Goal: Find specific page/section: Find specific page/section

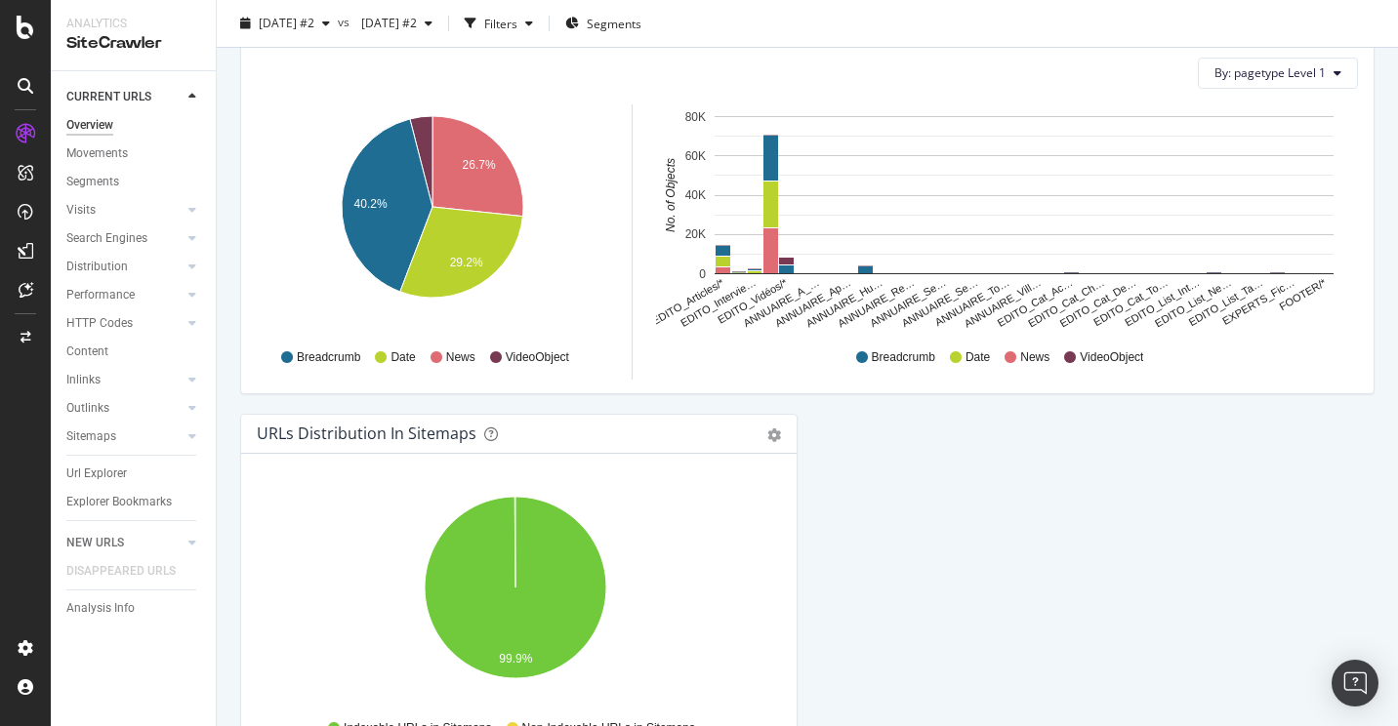
scroll to position [2108, 0]
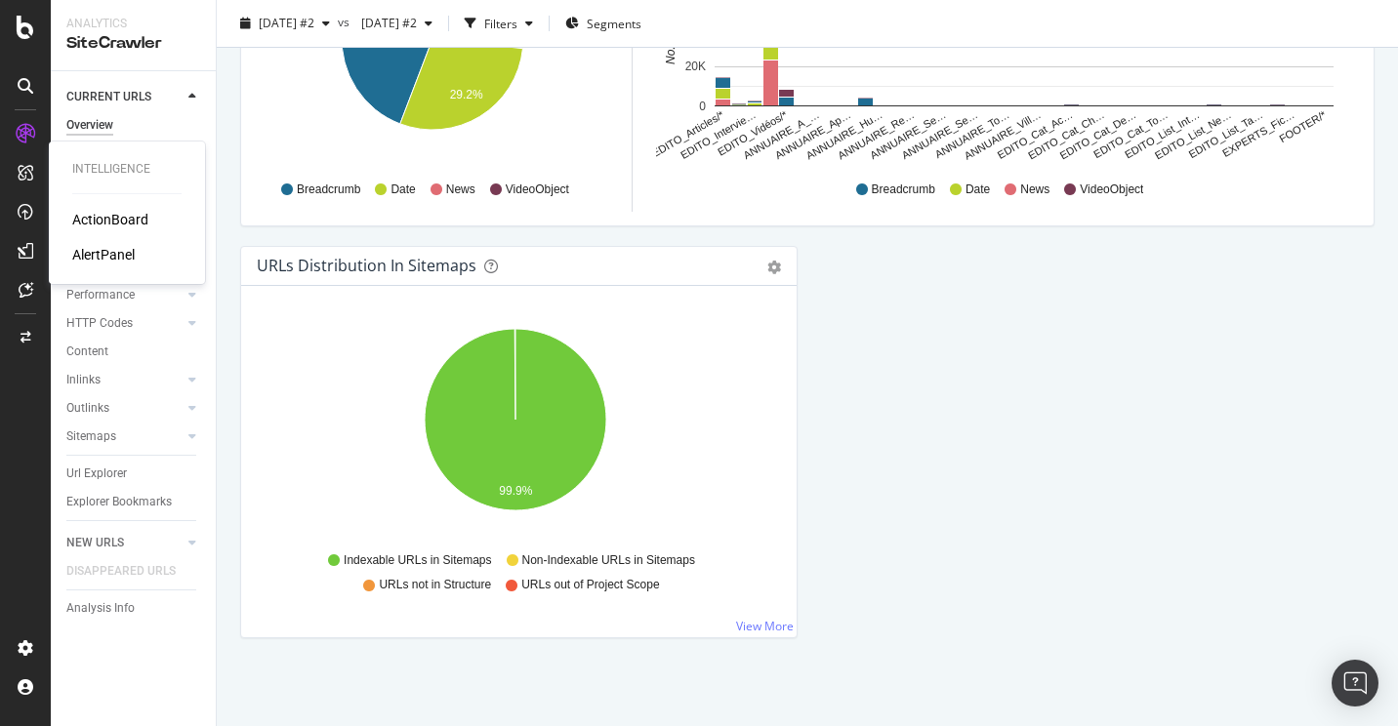
click at [79, 223] on div "ActionBoard" at bounding box center [110, 220] width 76 height 20
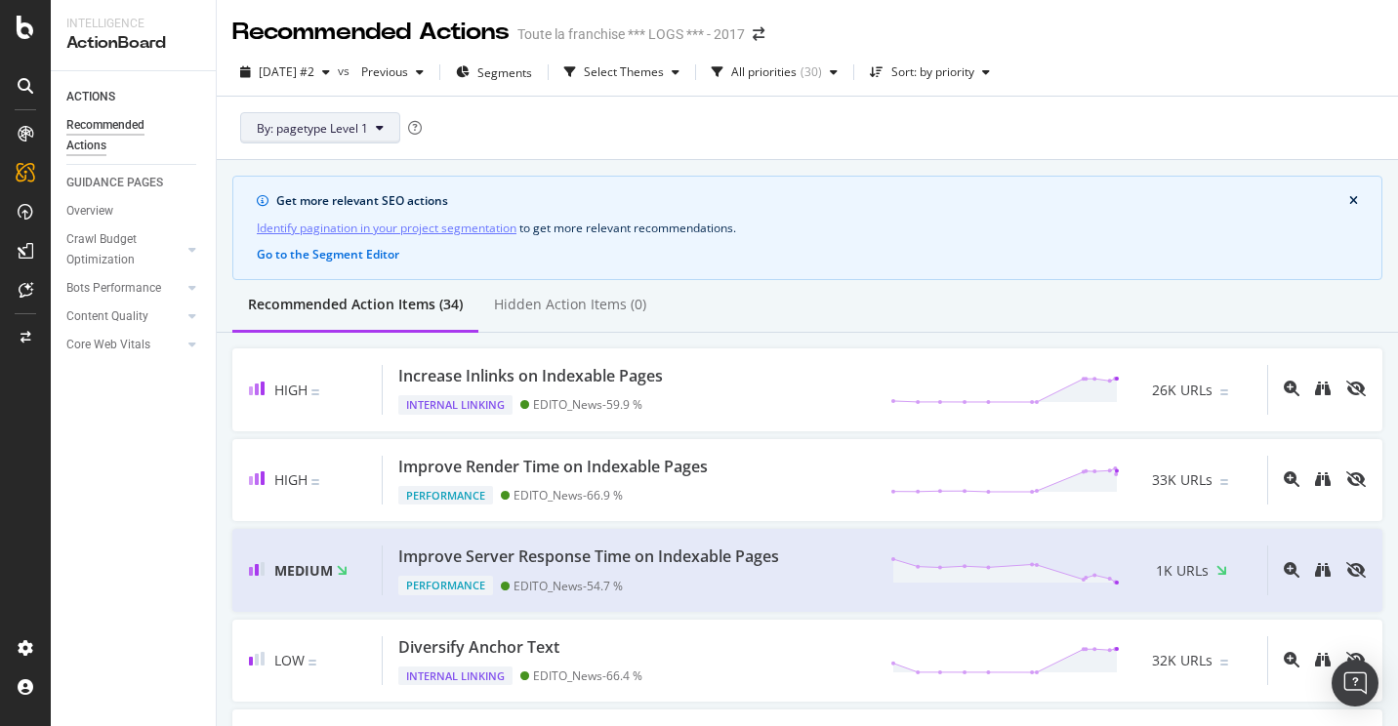
click at [373, 120] on button "By: pagetype Level 1" at bounding box center [320, 127] width 160 height 31
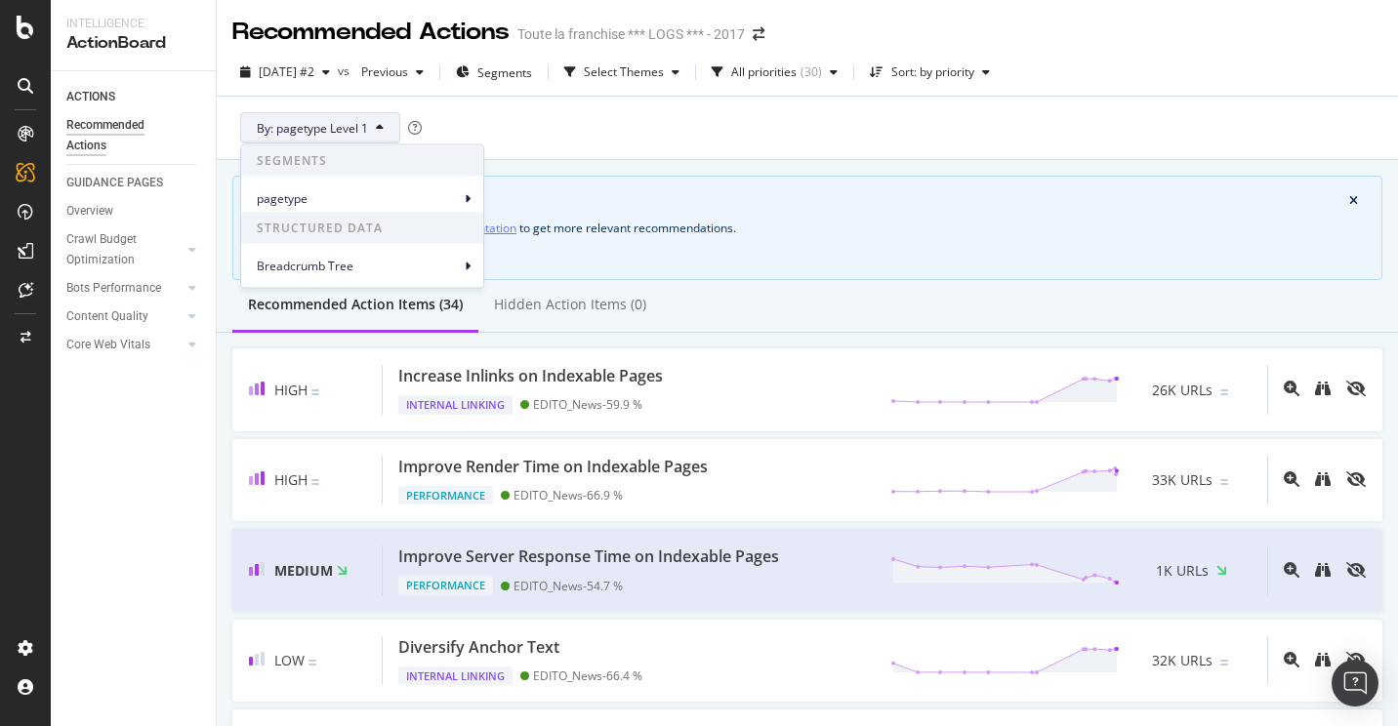
click at [373, 120] on button "By: pagetype Level 1" at bounding box center [320, 127] width 160 height 31
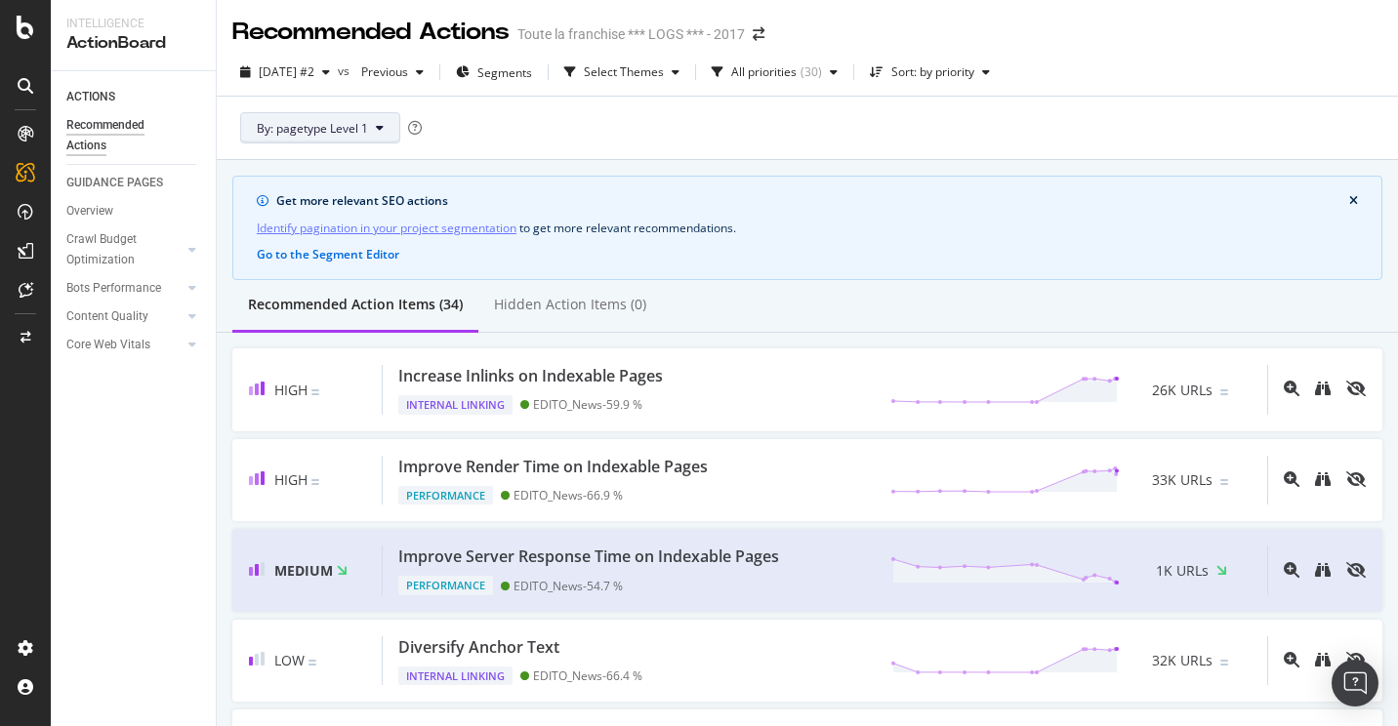
click at [389, 124] on button "By: pagetype Level 1" at bounding box center [320, 127] width 160 height 31
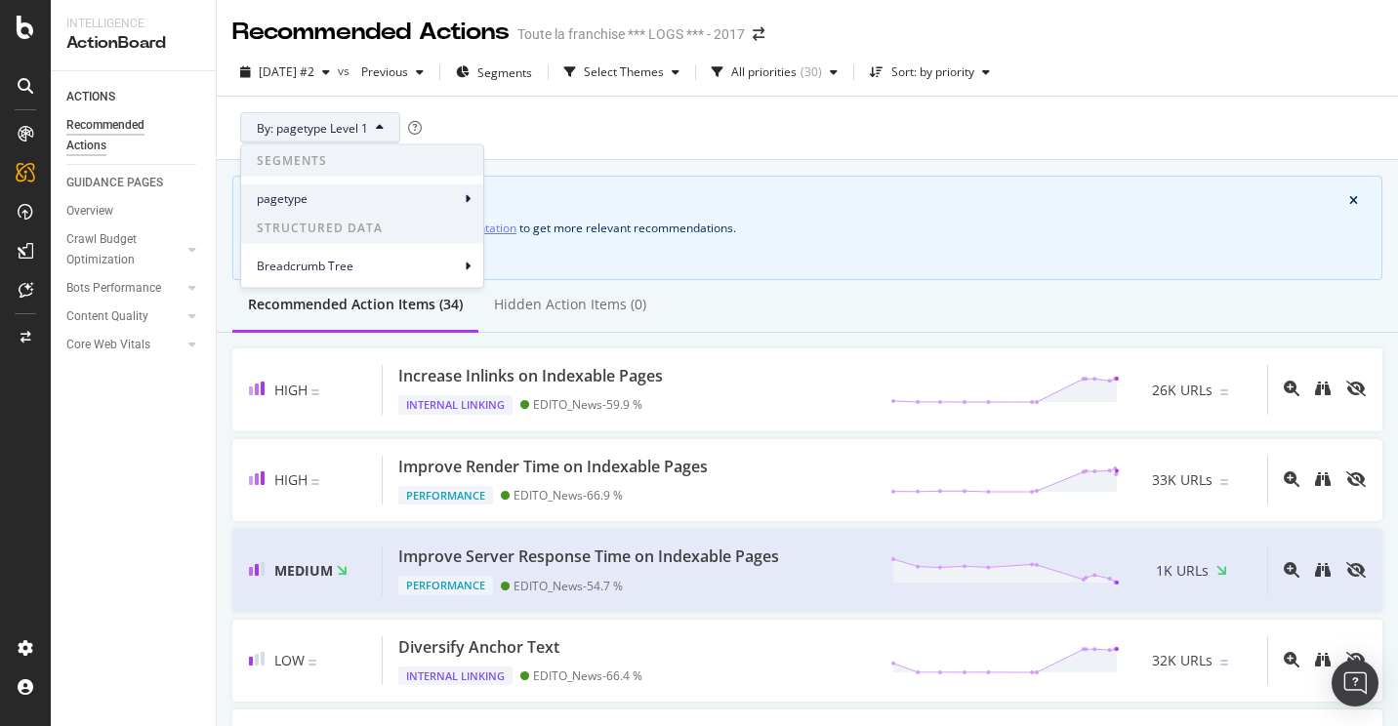
click at [384, 187] on div "pagetype" at bounding box center [362, 198] width 242 height 28
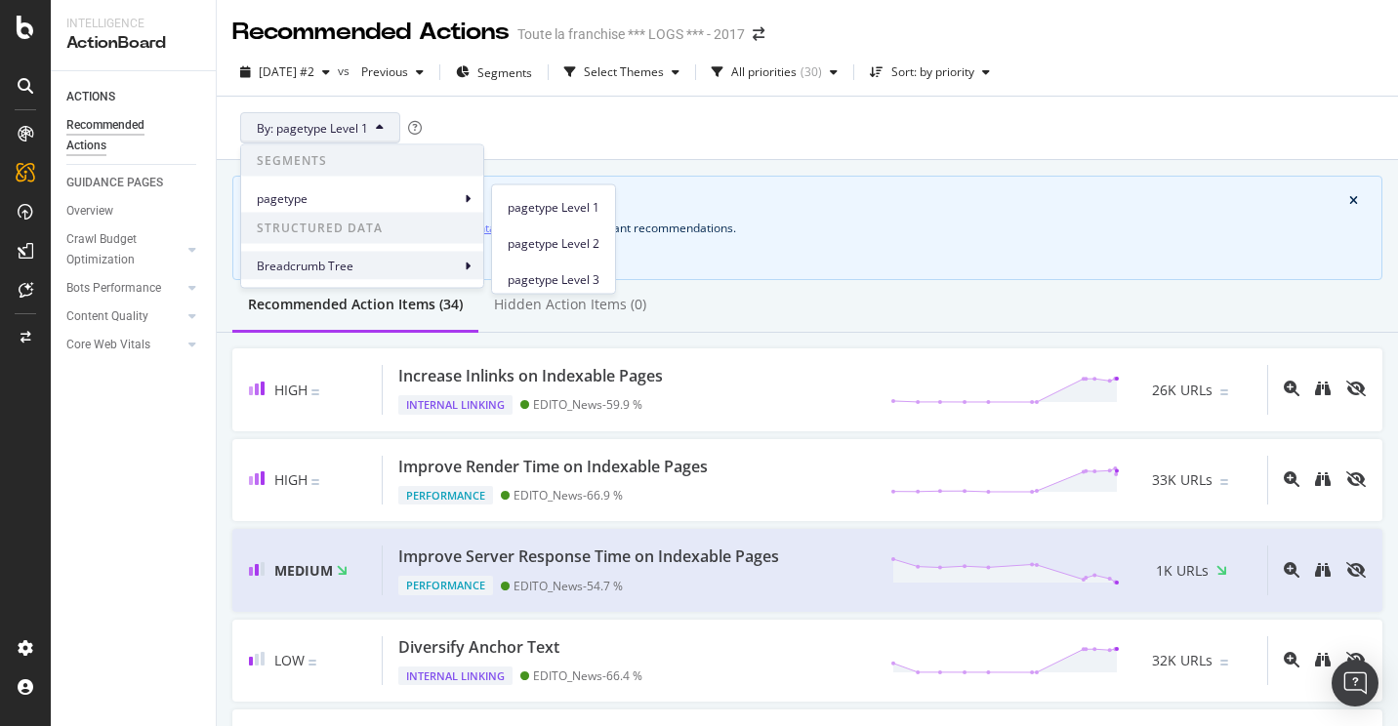
click at [358, 274] on div "Breadcrumb Tree" at bounding box center [362, 266] width 242 height 28
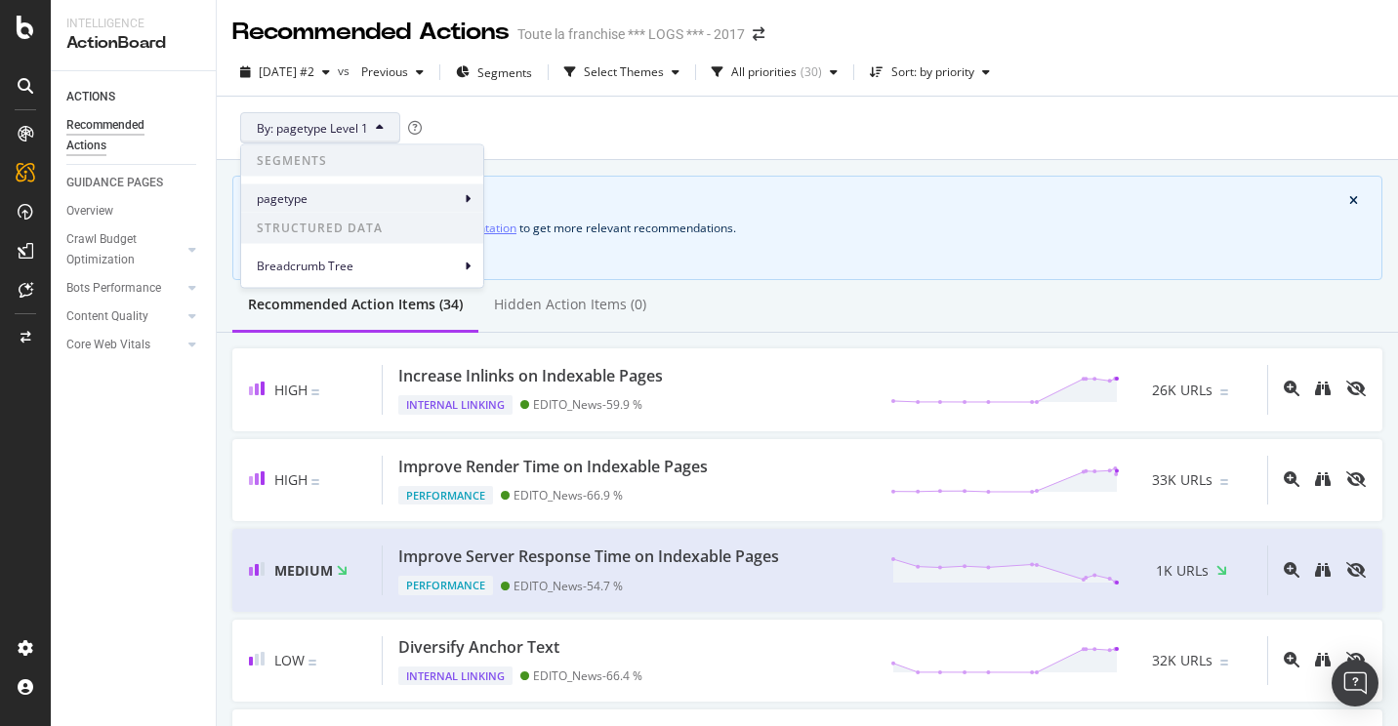
click at [368, 203] on span "pagetype" at bounding box center [358, 198] width 203 height 18
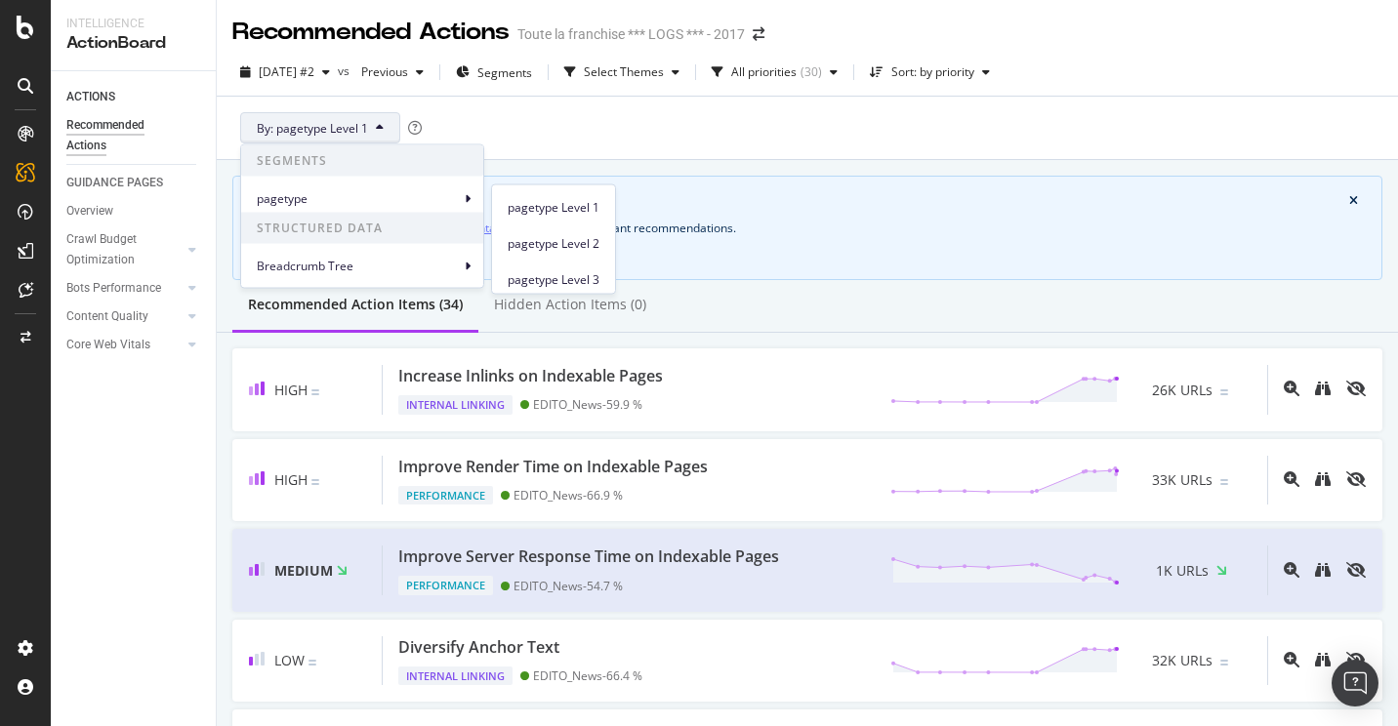
click at [471, 103] on div "By: pagetype Level 1" at bounding box center [807, 128] width 1150 height 62
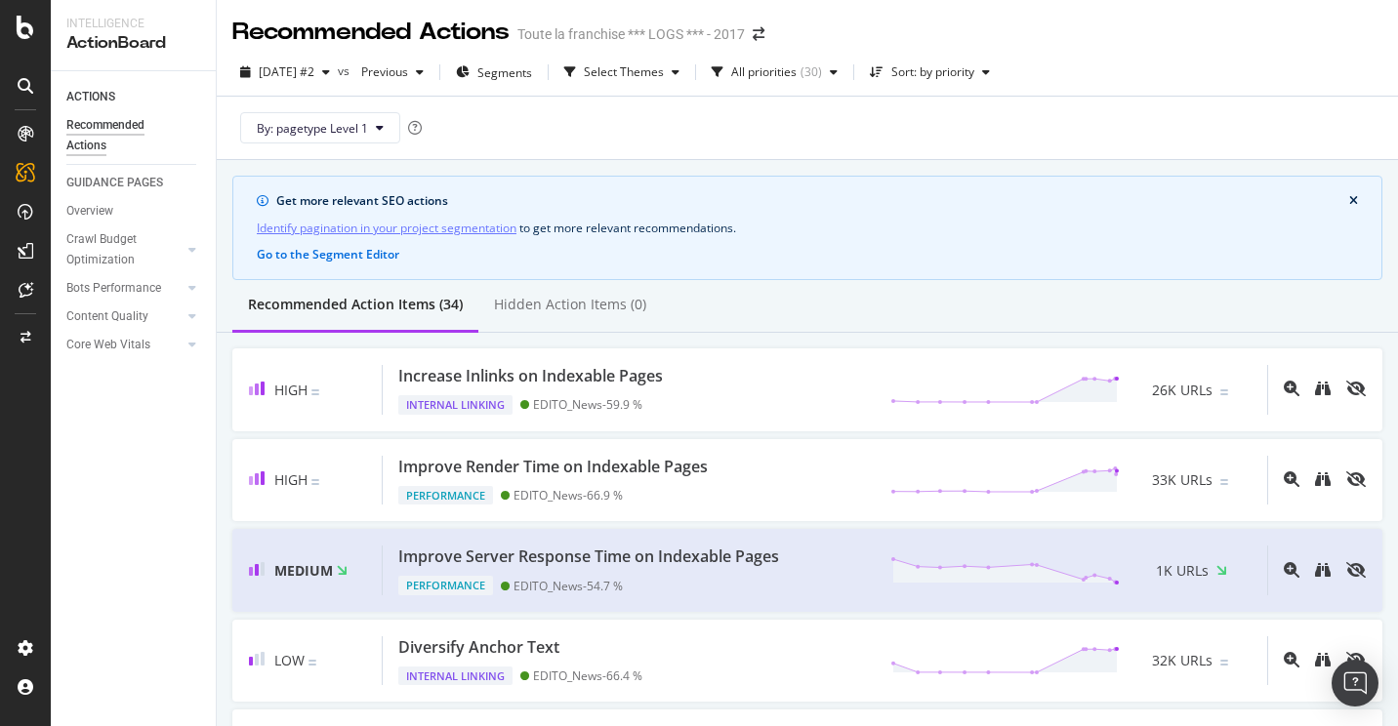
click at [468, 123] on div "By: pagetype Level 1" at bounding box center [807, 128] width 1150 height 62
click at [771, 77] on div "All priorities" at bounding box center [763, 72] width 65 height 12
click at [936, 119] on div "By: pagetype Level 1" at bounding box center [807, 128] width 1150 height 62
click at [822, 74] on div "( 30 )" at bounding box center [810, 72] width 21 height 12
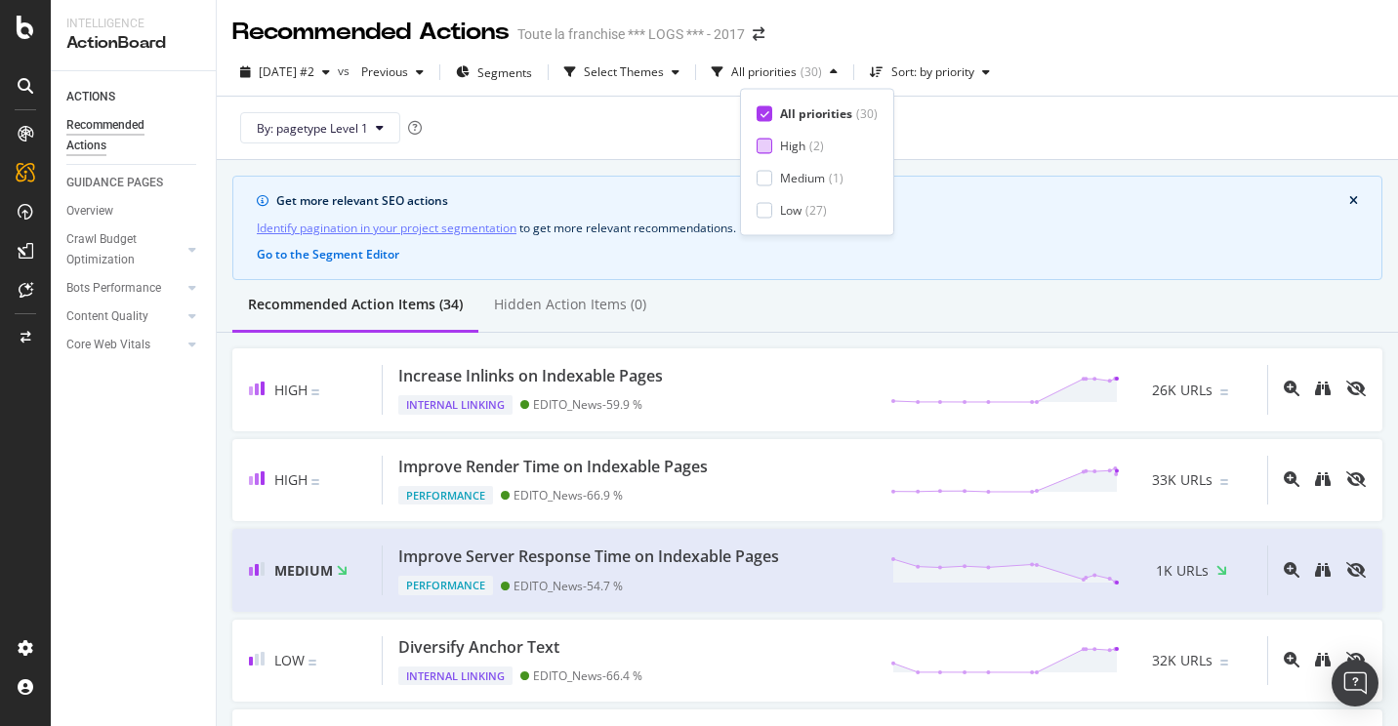
click at [818, 138] on div "( 2 )" at bounding box center [816, 146] width 15 height 17
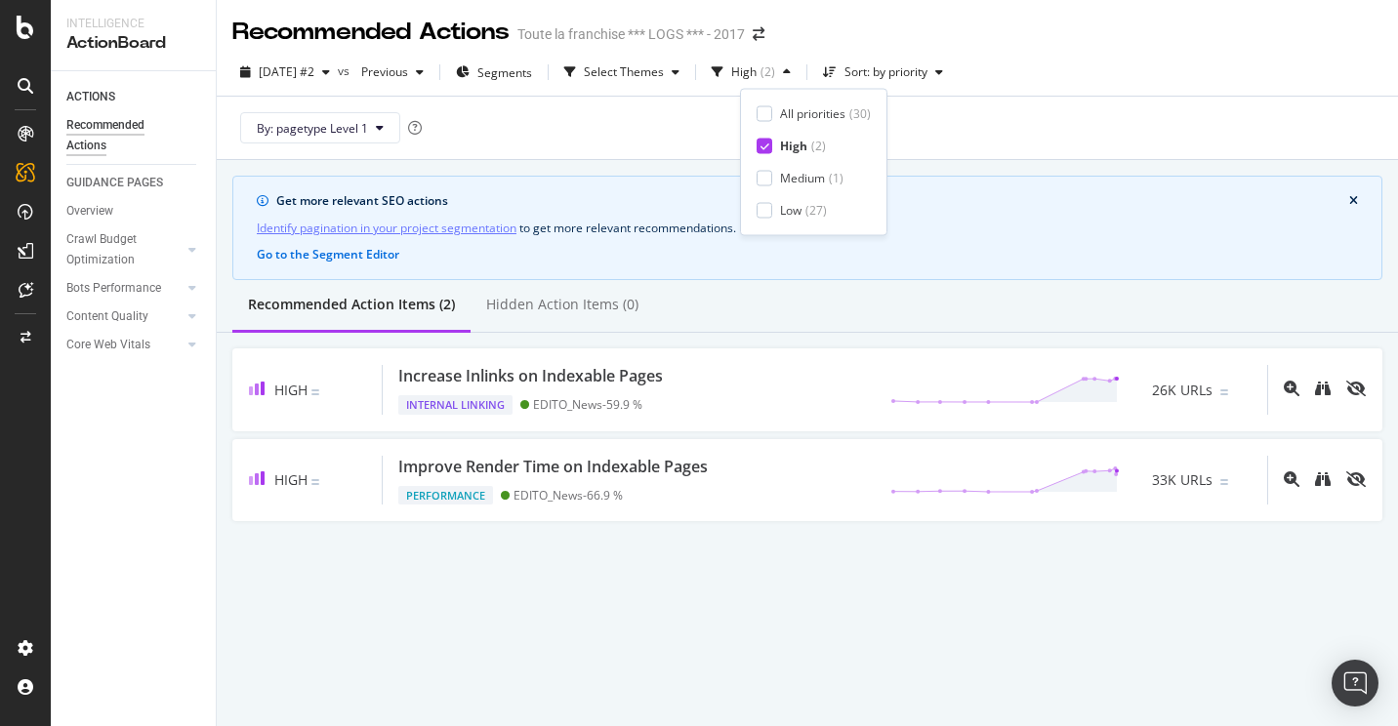
click at [818, 138] on div "( 2 )" at bounding box center [818, 146] width 15 height 17
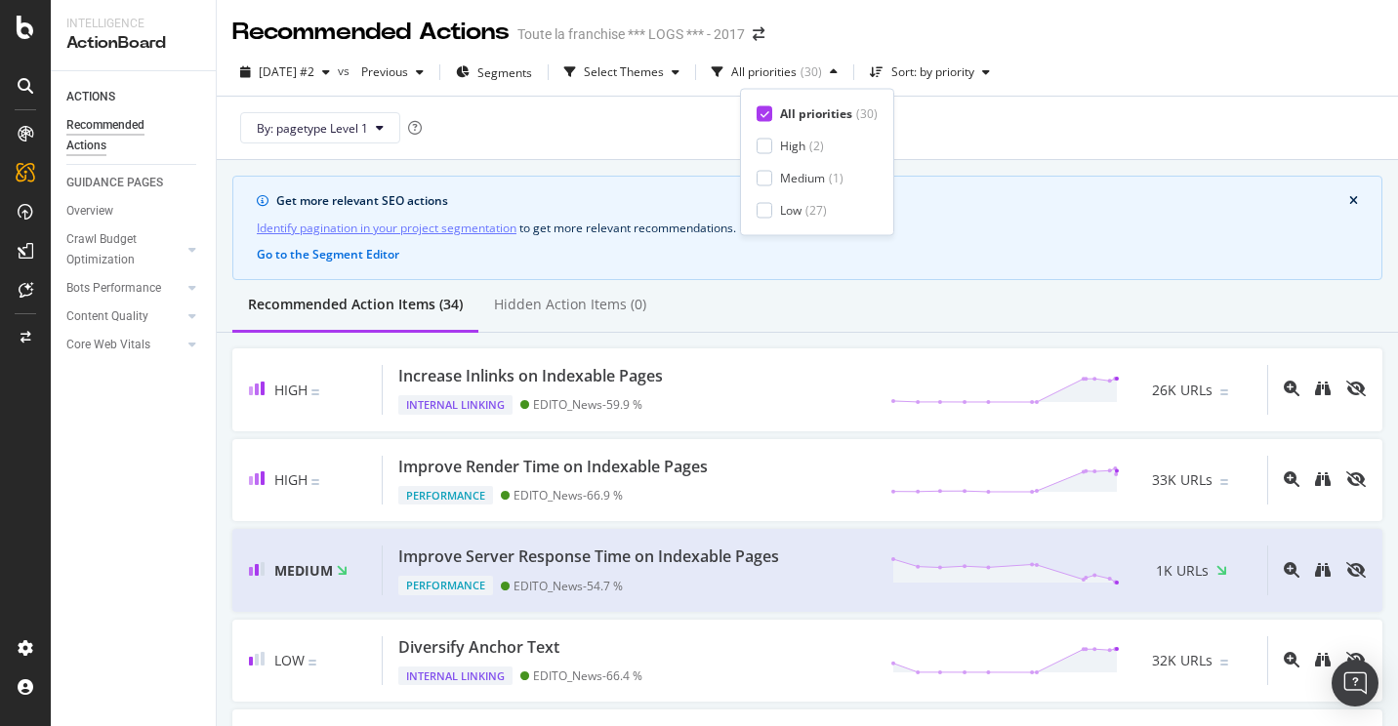
click at [948, 146] on div "By: pagetype Level 1" at bounding box center [807, 128] width 1150 height 62
drag, startPoint x: 100, startPoint y: 211, endPoint x: 208, endPoint y: 236, distance: 111.3
click at [100, 211] on div "Overview" at bounding box center [89, 211] width 47 height 20
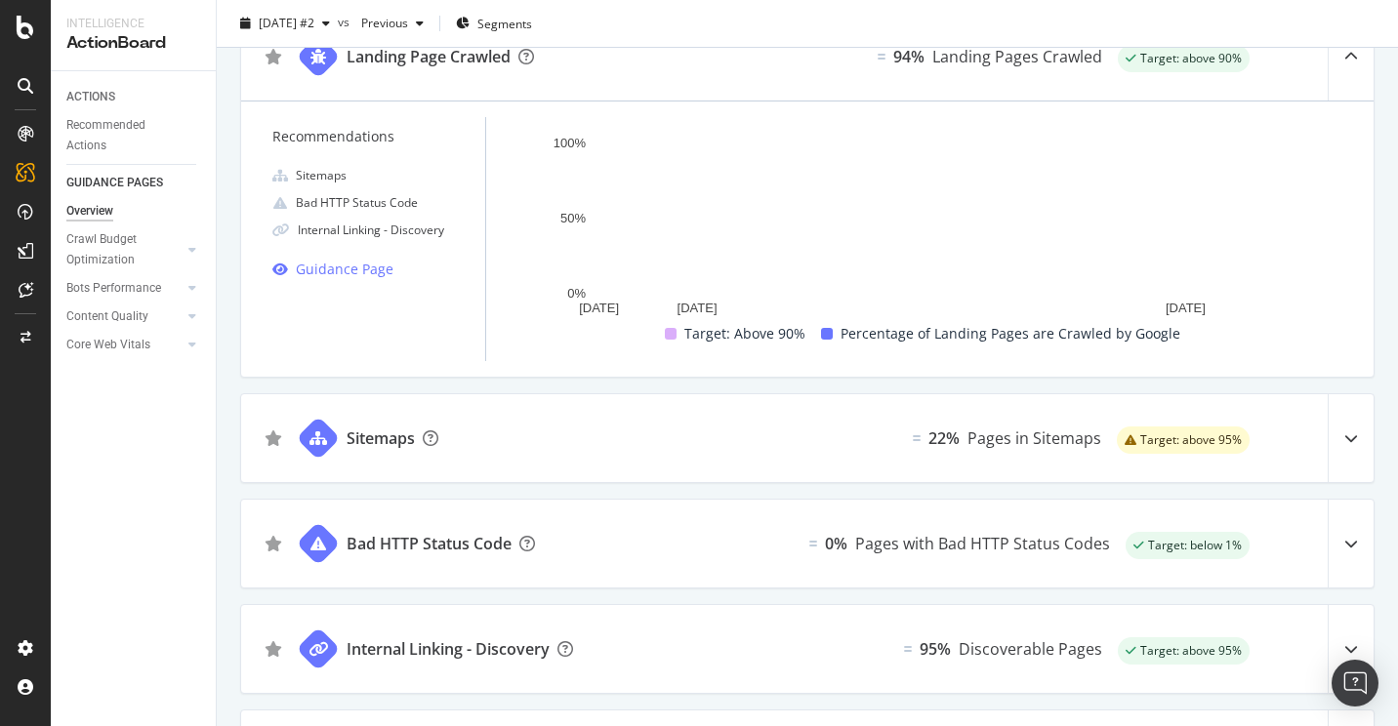
scroll to position [98, 0]
